Goal: Information Seeking & Learning: Learn about a topic

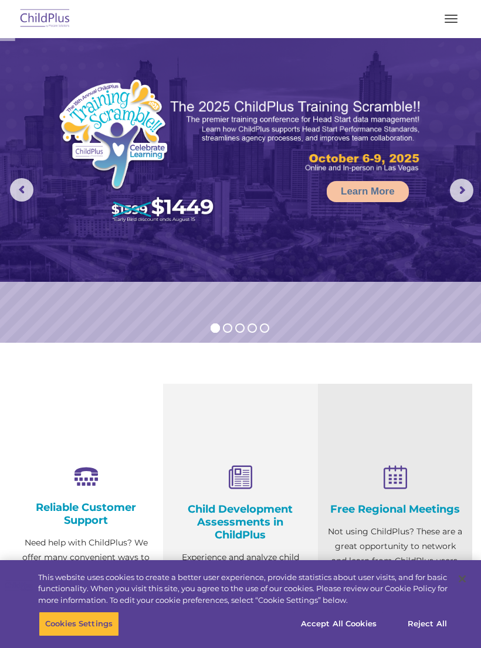
select select "MEDIUM"
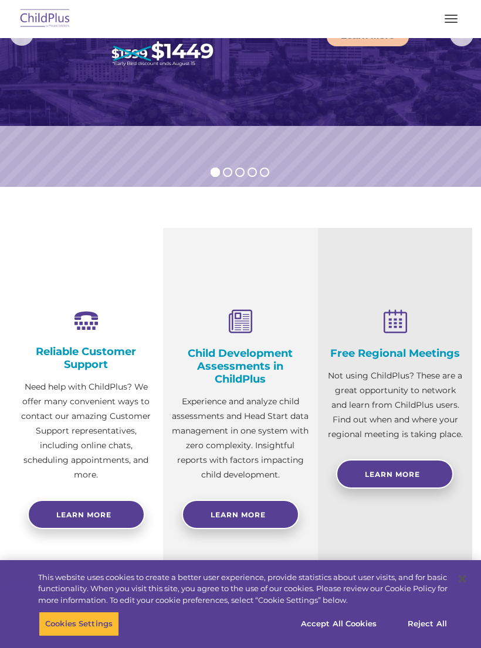
scroll to position [156, 0]
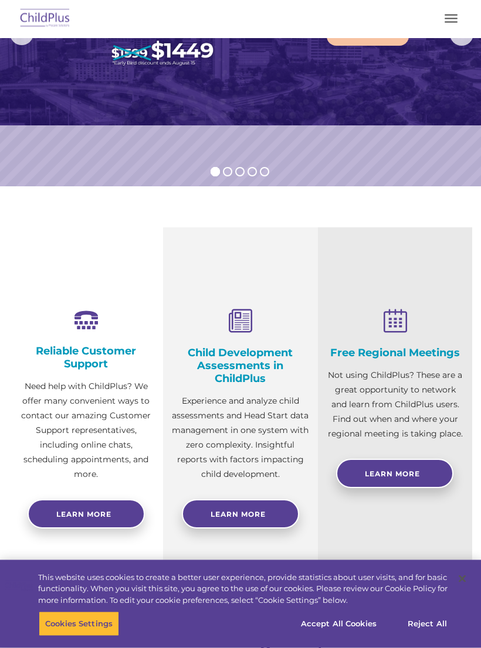
click at [249, 457] on p "Experience and analyze child assessments and Head Start data management in one …" at bounding box center [240, 439] width 137 height 88
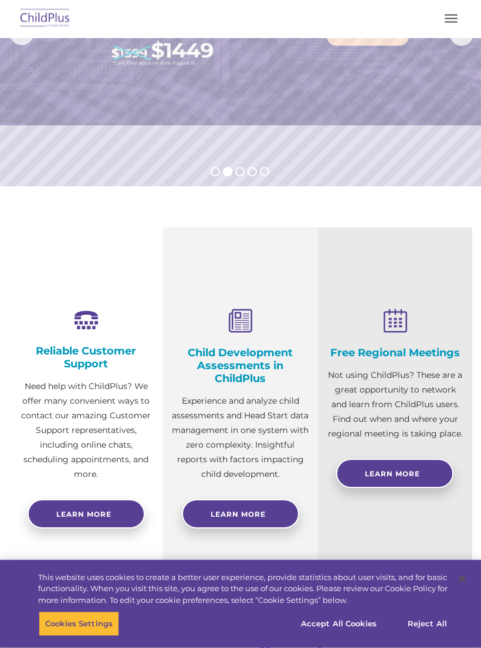
scroll to position [157, 0]
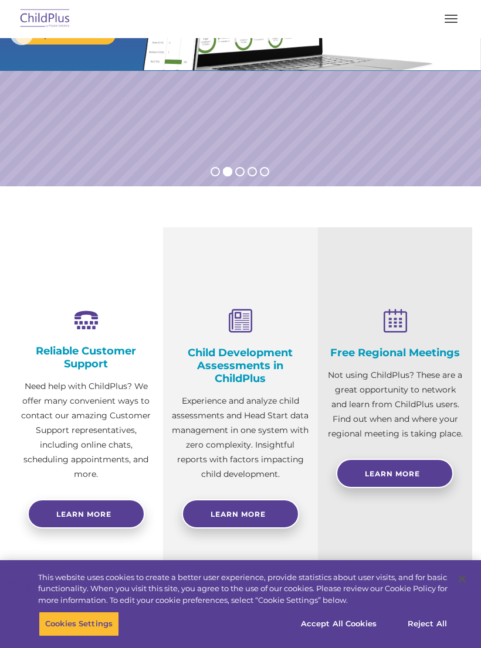
click at [359, 637] on button "Accept All Cookies" at bounding box center [338, 624] width 89 height 25
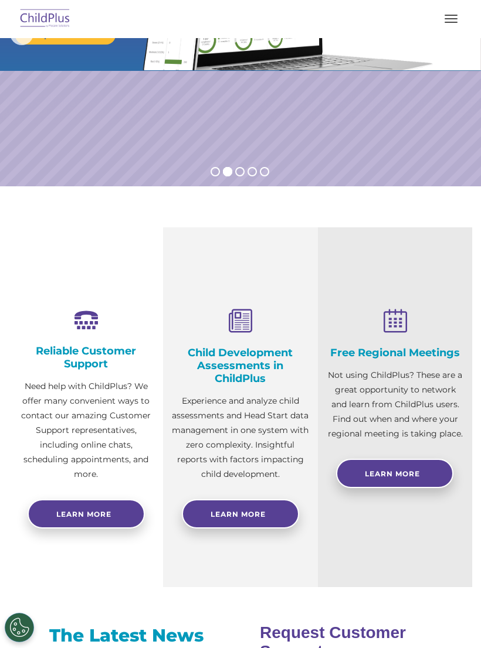
click at [269, 519] on link "Learn More" at bounding box center [240, 513] width 117 height 29
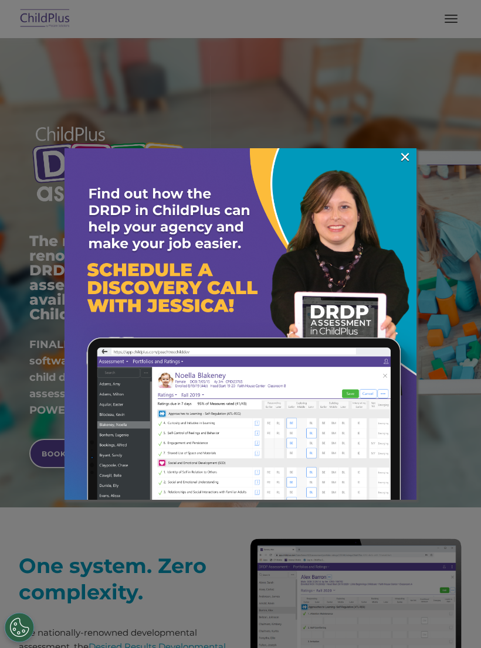
click at [407, 154] on link "×" at bounding box center [404, 157] width 13 height 12
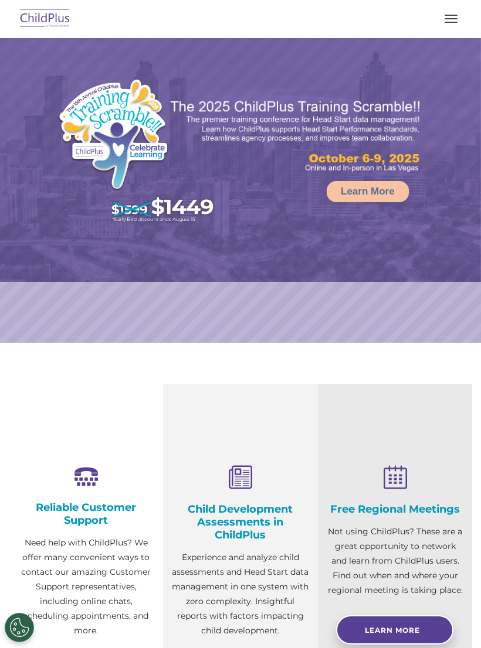
select select "MEDIUM"
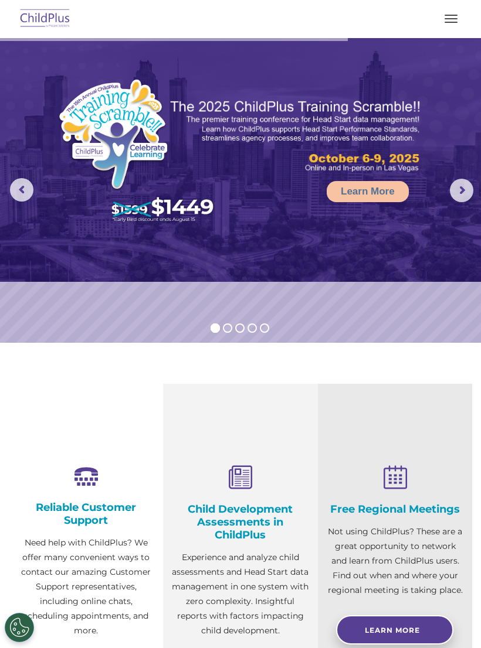
click at [456, 18] on span "button" at bounding box center [450, 18] width 13 height 1
